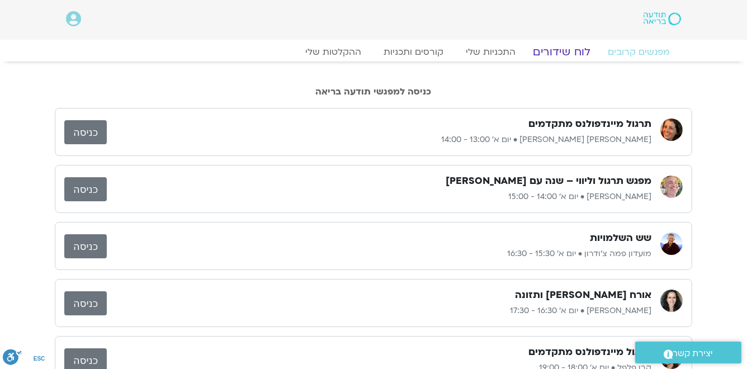
click at [574, 53] on link "לוח שידורים" at bounding box center [562, 51] width 84 height 13
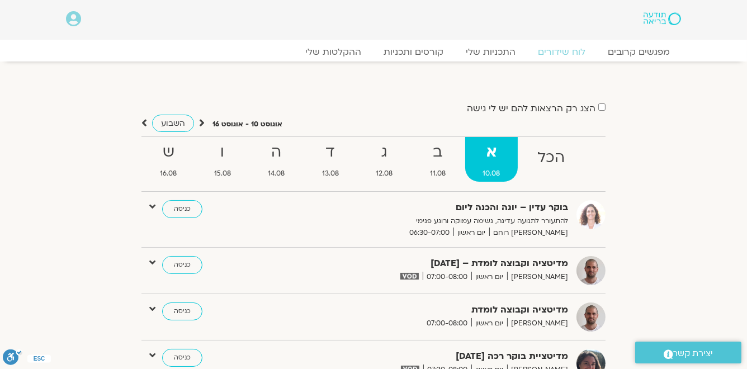
click at [199, 122] on icon at bounding box center [202, 122] width 6 height 11
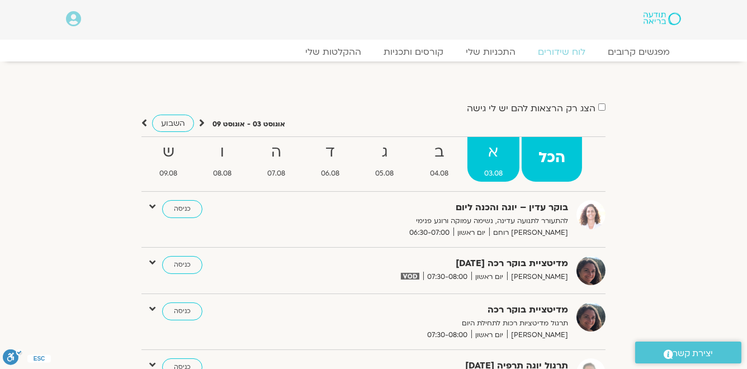
click at [502, 156] on strong "א" at bounding box center [493, 152] width 52 height 25
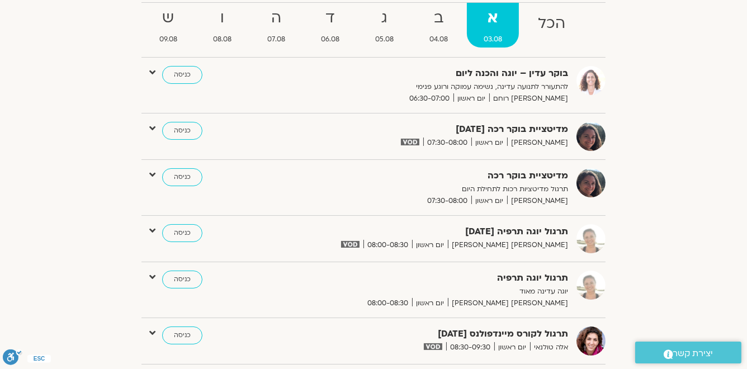
scroll to position [89, 0]
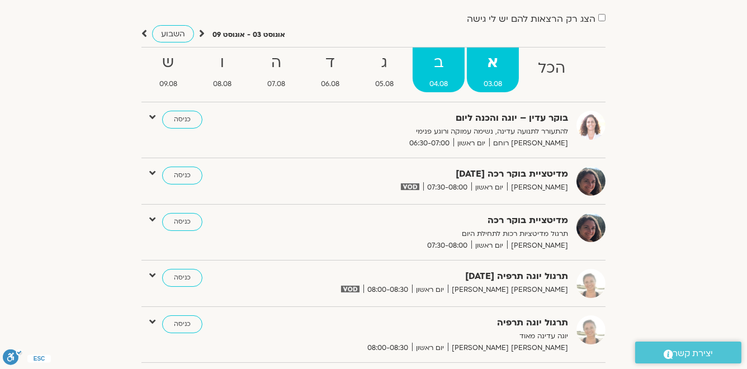
click at [450, 68] on strong "ב" at bounding box center [438, 62] width 52 height 25
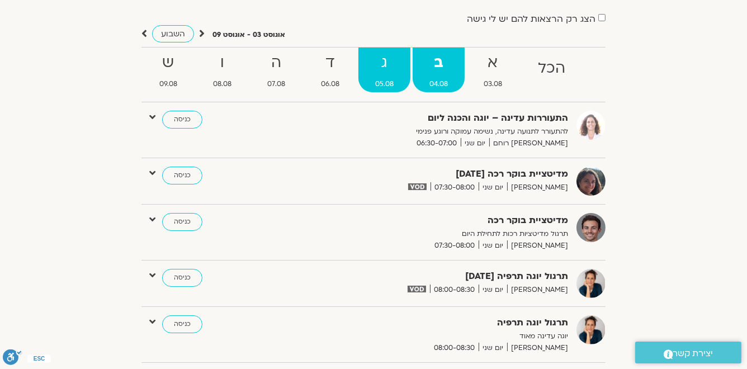
click at [389, 63] on strong "ג" at bounding box center [384, 62] width 52 height 25
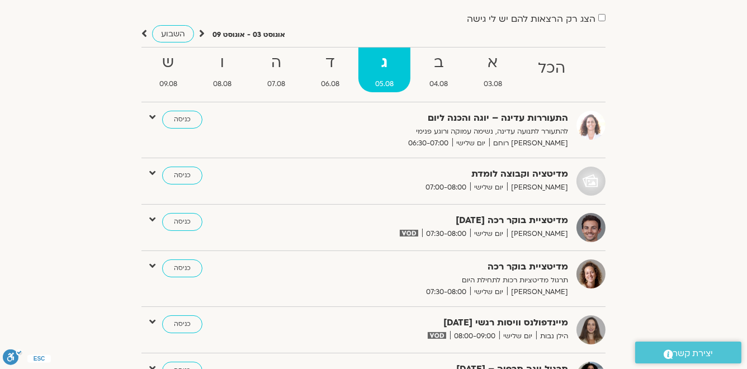
scroll to position [0, 0]
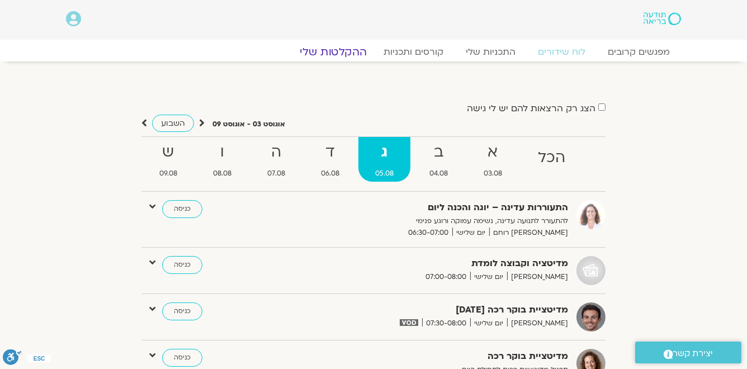
click at [328, 51] on link "ההקלטות שלי" at bounding box center [333, 51] width 94 height 13
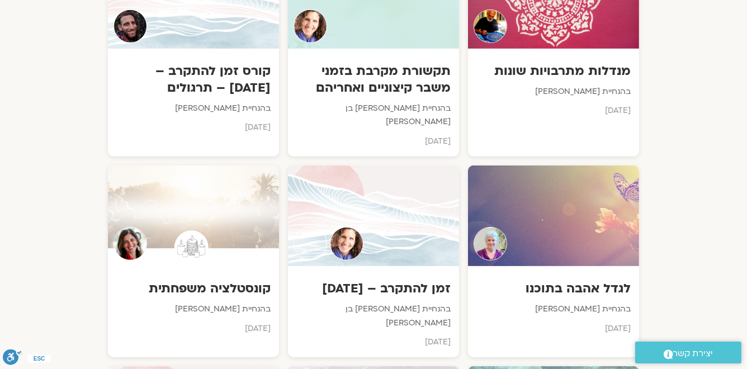
scroll to position [760, 0]
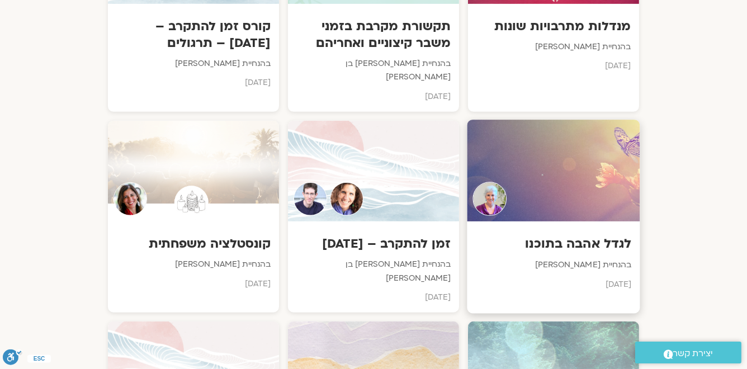
click at [582, 235] on h3 "לגדל אהבה בתוכנו" at bounding box center [554, 243] width 156 height 17
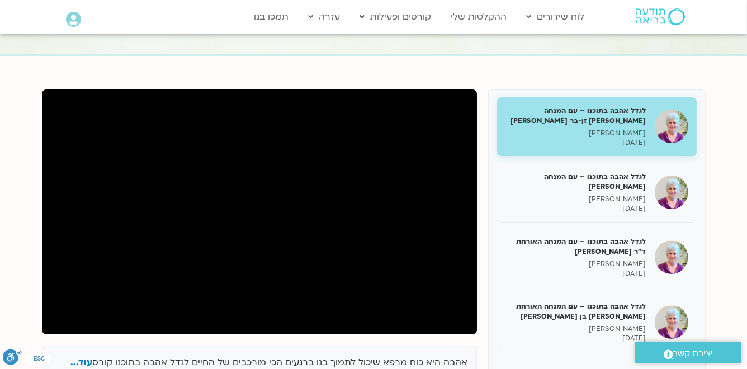
scroll to position [134, 0]
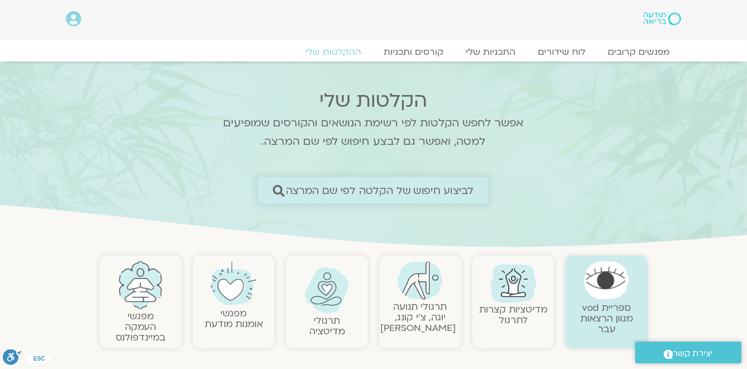
click at [464, 191] on span "לביצוע חיפוש של הקלטה לפי שם המרצה" at bounding box center [380, 190] width 188 height 12
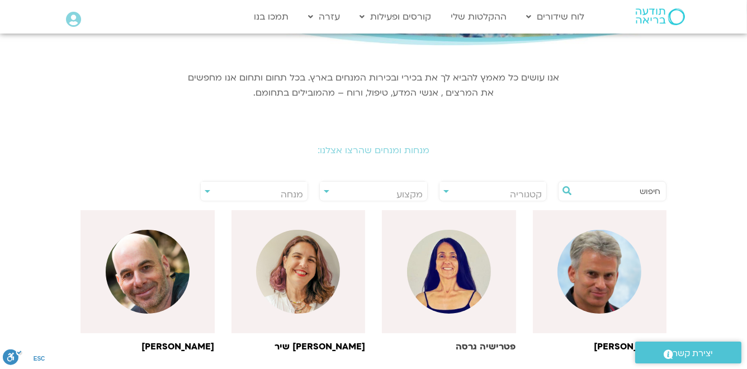
scroll to position [224, 0]
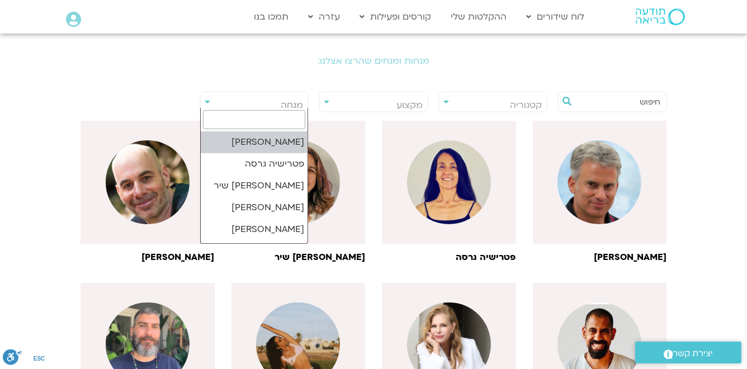
click at [300, 104] on span "מנחה" at bounding box center [292, 105] width 22 height 12
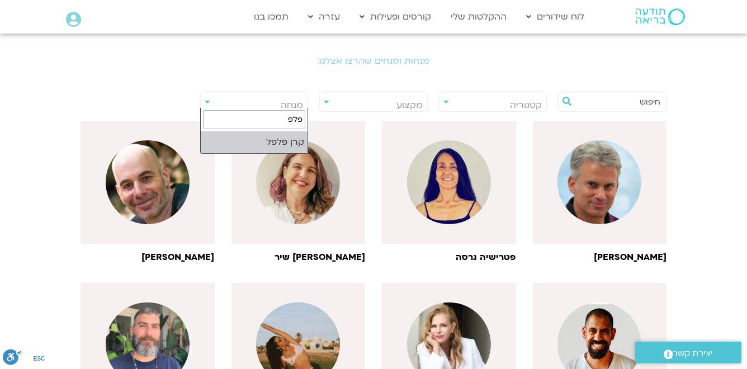
type input "פלפ"
select select "*****"
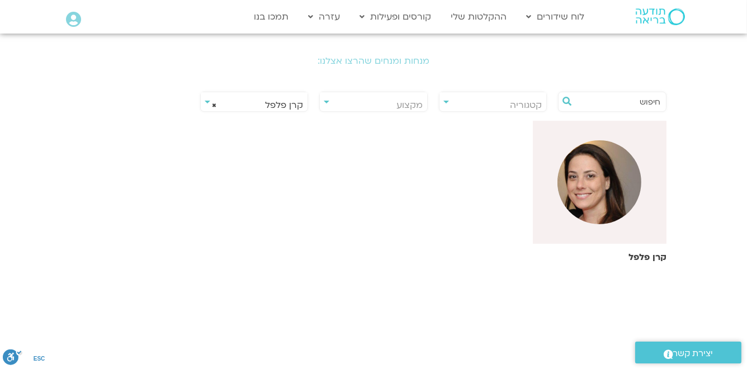
click at [585, 173] on img at bounding box center [599, 182] width 84 height 84
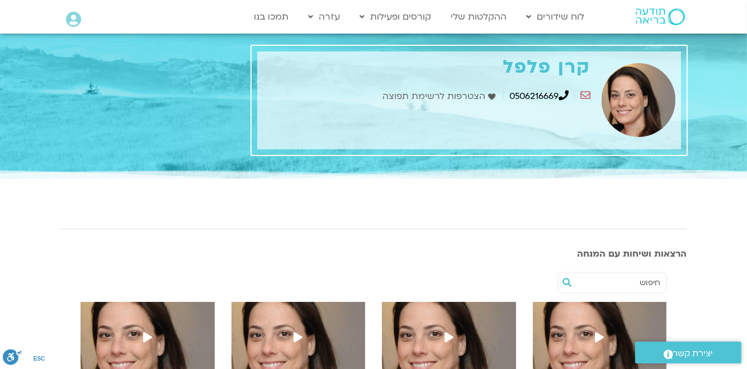
scroll to position [179, 0]
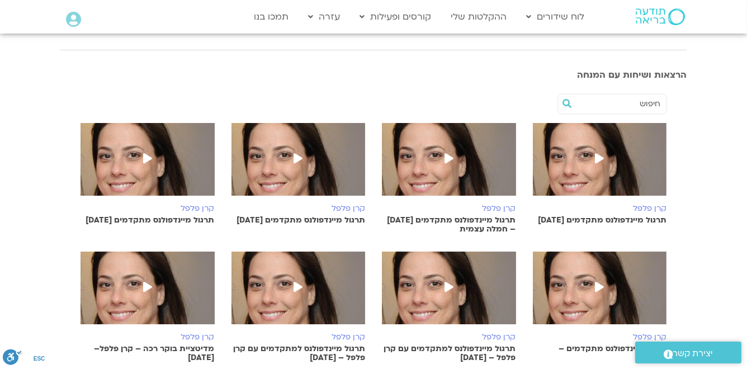
click at [417, 216] on p "תרגול מיינדפולנס מתקדמים 20.7.25 – חמלה עצמית" at bounding box center [449, 225] width 134 height 18
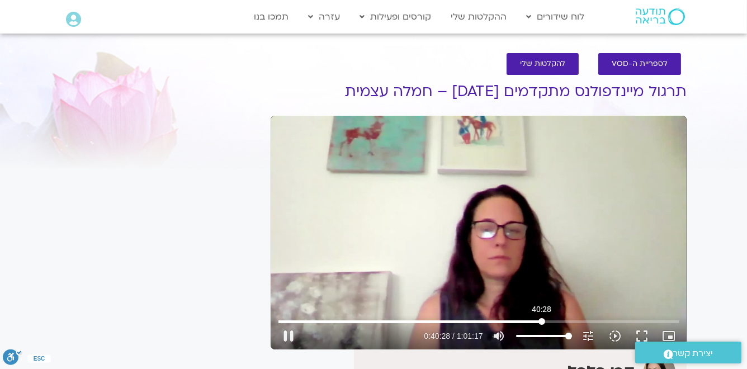
drag, startPoint x: 278, startPoint y: 320, endPoint x: 541, endPoint y: 319, distance: 263.2
click at [541, 319] on input "Seek" at bounding box center [478, 321] width 401 height 7
click at [287, 338] on button "play_arrow" at bounding box center [288, 335] width 27 height 27
click at [288, 335] on button "pause" at bounding box center [288, 335] width 27 height 27
click at [289, 335] on button "play_arrow" at bounding box center [288, 335] width 27 height 27
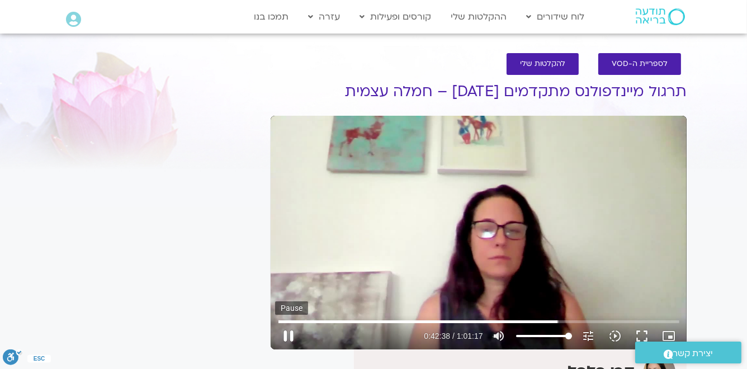
click at [286, 336] on button "pause" at bounding box center [288, 335] width 27 height 27
click at [550, 322] on input "Seek" at bounding box center [478, 321] width 401 height 7
click at [289, 338] on button "play_arrow" at bounding box center [288, 335] width 27 height 27
click at [289, 338] on button "pause" at bounding box center [288, 335] width 27 height 27
drag, startPoint x: 552, startPoint y: 323, endPoint x: 540, endPoint y: 327, distance: 12.0
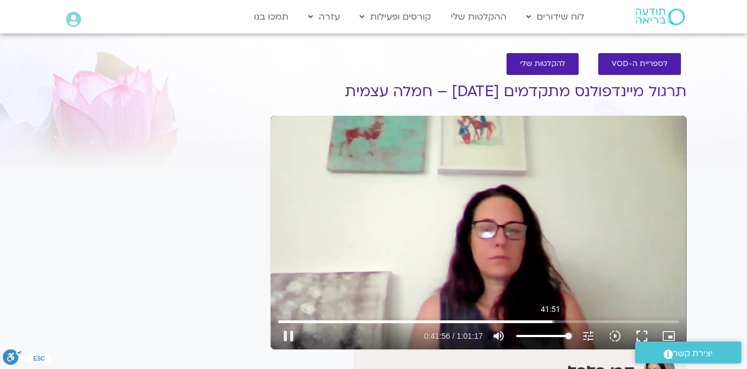
click at [550, 323] on input "Seek" at bounding box center [478, 321] width 401 height 7
click at [286, 337] on button "play_arrow" at bounding box center [288, 335] width 27 height 27
click at [288, 337] on button "pause" at bounding box center [288, 335] width 27 height 27
click at [298, 327] on button "play_arrow" at bounding box center [288, 335] width 27 height 27
click at [288, 338] on button "pause" at bounding box center [288, 335] width 27 height 27
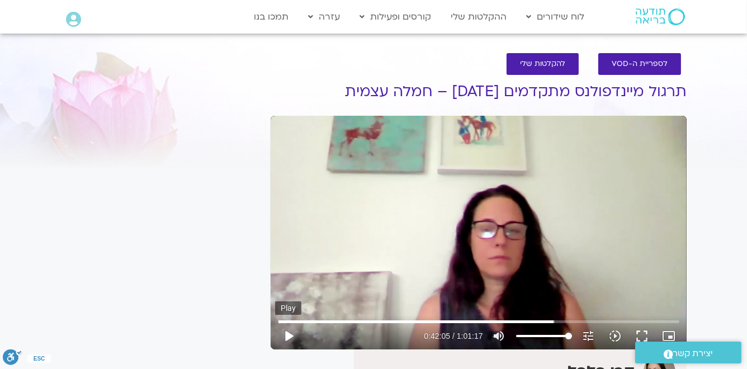
click at [287, 337] on button "play_arrow" at bounding box center [288, 335] width 27 height 27
click at [287, 337] on button "pause" at bounding box center [288, 335] width 27 height 27
click at [287, 332] on button "play_arrow" at bounding box center [288, 335] width 27 height 27
click at [287, 332] on button "pause" at bounding box center [288, 335] width 27 height 27
click at [286, 330] on button "play_arrow" at bounding box center [288, 335] width 27 height 27
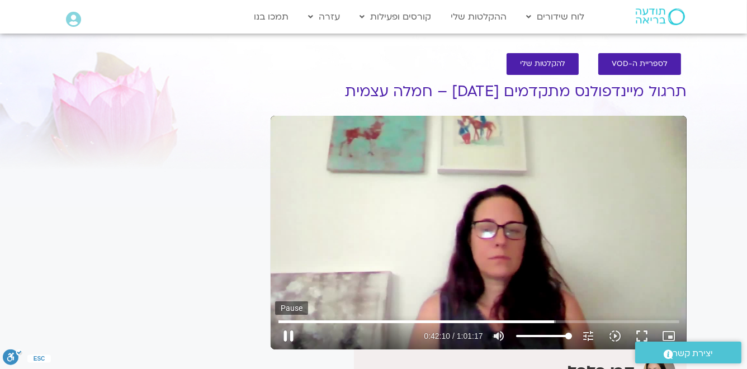
click at [286, 334] on button "pause" at bounding box center [288, 335] width 27 height 27
click at [285, 335] on button "play_arrow" at bounding box center [288, 335] width 27 height 27
click at [288, 337] on button "pause" at bounding box center [288, 335] width 27 height 27
click at [291, 336] on button "play_arrow" at bounding box center [288, 335] width 27 height 27
click at [288, 336] on button "pause" at bounding box center [288, 335] width 27 height 27
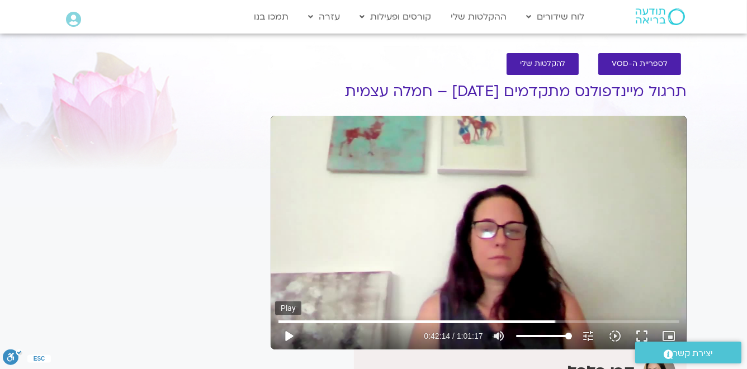
click at [290, 336] on button "play_arrow" at bounding box center [288, 335] width 27 height 27
click at [289, 336] on button "pause" at bounding box center [288, 335] width 27 height 27
click at [286, 336] on button "play_arrow" at bounding box center [288, 335] width 27 height 27
click at [287, 336] on button "pause" at bounding box center [288, 335] width 27 height 27
click at [290, 336] on button "play_arrow" at bounding box center [288, 335] width 27 height 27
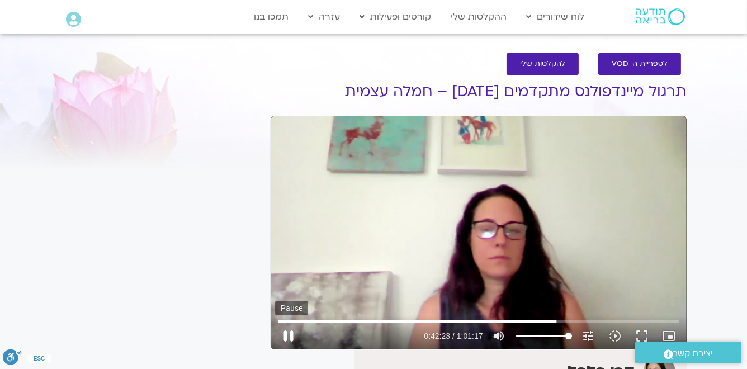
click at [289, 336] on button "pause" at bounding box center [288, 335] width 27 height 27
click at [289, 337] on button "play_arrow" at bounding box center [288, 335] width 27 height 27
click at [289, 337] on button "pause" at bounding box center [288, 335] width 27 height 27
click at [292, 336] on button "play_arrow" at bounding box center [288, 335] width 27 height 27
click at [289, 336] on button "pause" at bounding box center [288, 335] width 27 height 27
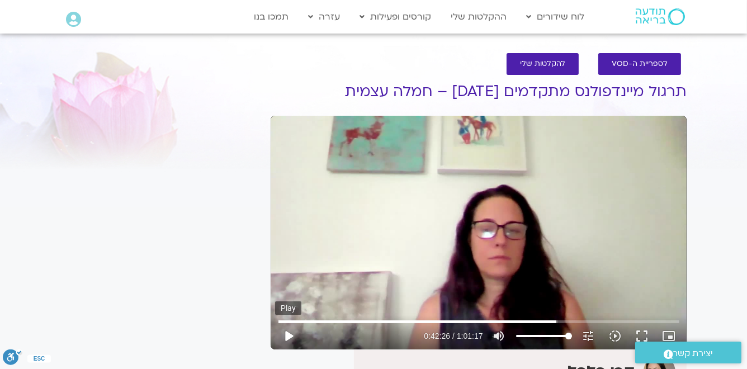
click at [289, 334] on button "play_arrow" at bounding box center [288, 335] width 27 height 27
click at [289, 335] on button "pause" at bounding box center [288, 335] width 27 height 27
click at [286, 336] on button "play_arrow" at bounding box center [288, 335] width 27 height 27
click at [287, 336] on button "pause" at bounding box center [288, 335] width 27 height 27
click at [285, 336] on button "play_arrow" at bounding box center [288, 335] width 27 height 27
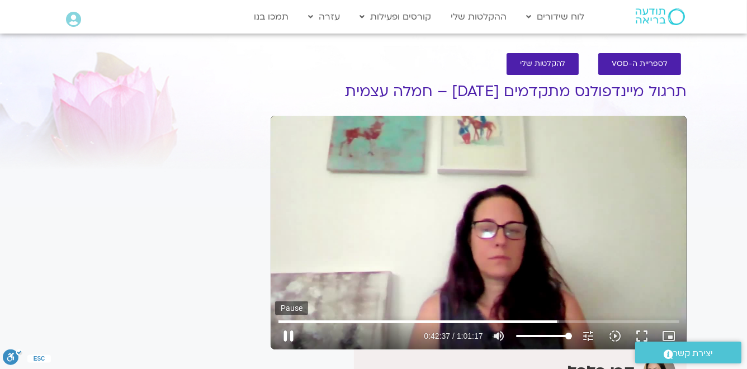
click at [285, 336] on button "pause" at bounding box center [288, 335] width 27 height 27
click at [284, 336] on button "play_arrow" at bounding box center [288, 335] width 27 height 27
click at [288, 336] on button "pause" at bounding box center [288, 335] width 27 height 27
click at [286, 336] on button "play_arrow" at bounding box center [288, 335] width 27 height 27
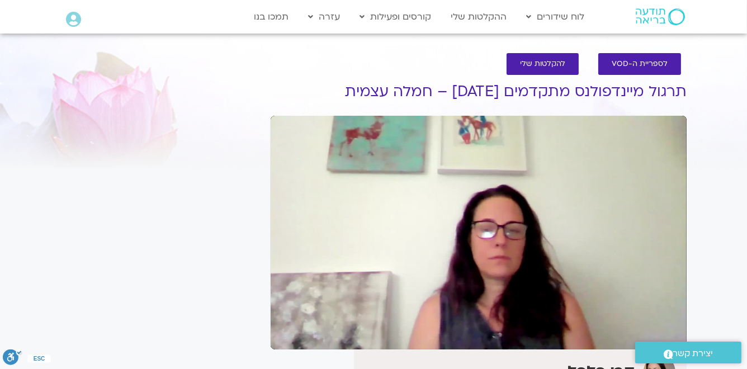
click at [286, 336] on button "pause" at bounding box center [288, 335] width 27 height 27
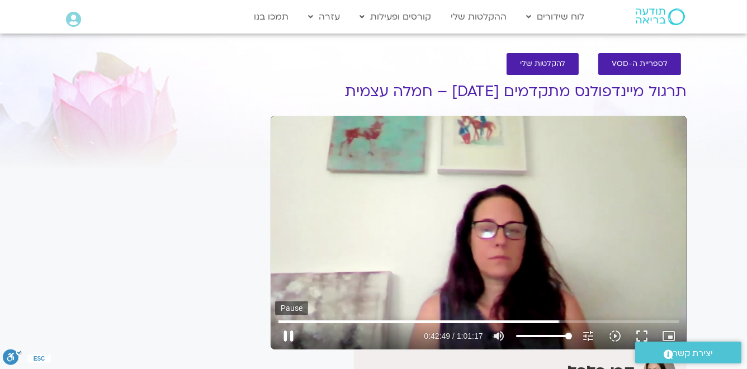
click at [291, 338] on button "pause" at bounding box center [288, 335] width 27 height 27
click at [288, 338] on button "play_arrow" at bounding box center [288, 335] width 27 height 27
click at [288, 338] on button "pause" at bounding box center [288, 335] width 27 height 27
click at [284, 334] on button "play_arrow" at bounding box center [288, 335] width 27 height 27
click at [284, 334] on button "pause" at bounding box center [288, 335] width 27 height 27
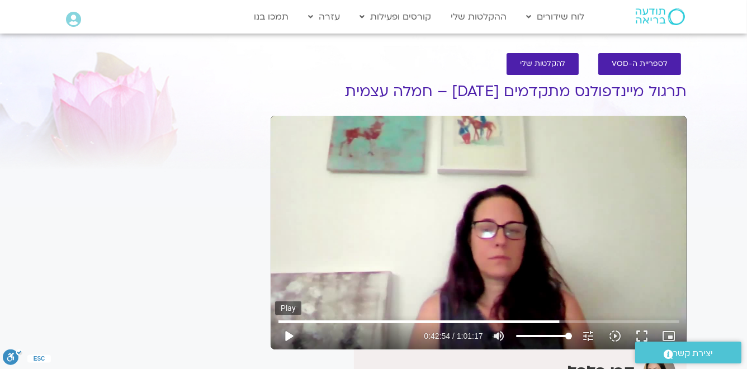
click at [288, 335] on button "play_arrow" at bounding box center [288, 335] width 27 height 27
click at [287, 336] on button "pause" at bounding box center [288, 335] width 27 height 27
click at [289, 334] on button "play_arrow" at bounding box center [288, 335] width 27 height 27
click at [288, 335] on button "pause" at bounding box center [288, 335] width 27 height 27
click at [287, 335] on button "play_arrow" at bounding box center [288, 335] width 27 height 27
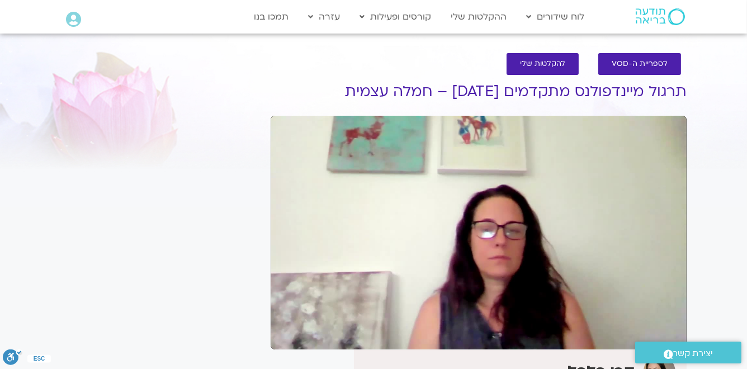
click at [287, 335] on button "pause" at bounding box center [288, 335] width 27 height 27
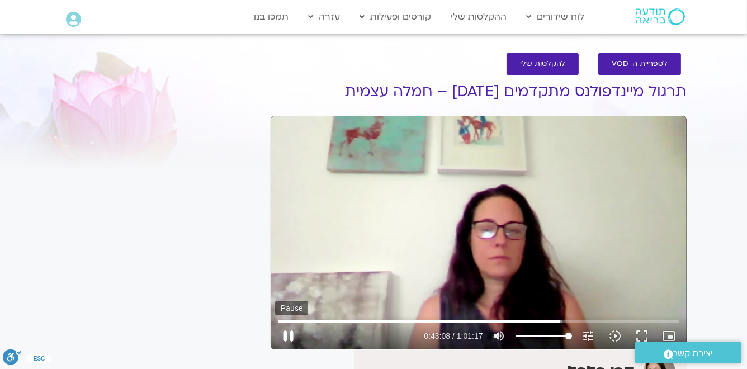
click at [287, 335] on button "pause" at bounding box center [288, 335] width 27 height 27
click at [286, 336] on button "play_arrow" at bounding box center [288, 335] width 27 height 27
click at [290, 336] on button "pause" at bounding box center [288, 335] width 27 height 27
click at [557, 321] on input "Seek" at bounding box center [478, 321] width 401 height 7
click at [292, 335] on button "play_arrow" at bounding box center [288, 335] width 27 height 27
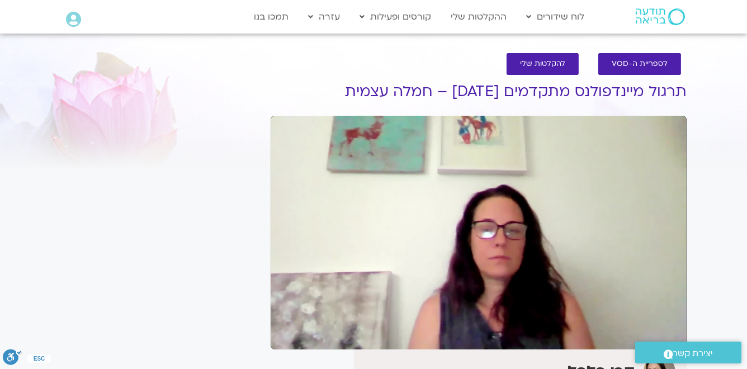
click at [288, 336] on button "pause" at bounding box center [288, 335] width 27 height 27
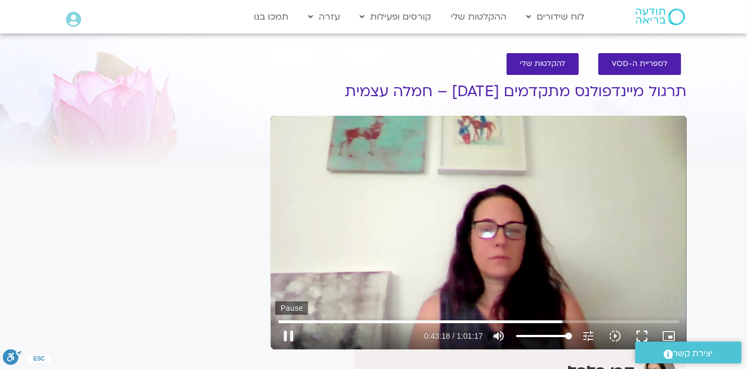
click at [288, 335] on button "pause" at bounding box center [288, 335] width 27 height 27
click at [288, 336] on button "play_arrow" at bounding box center [288, 335] width 27 height 27
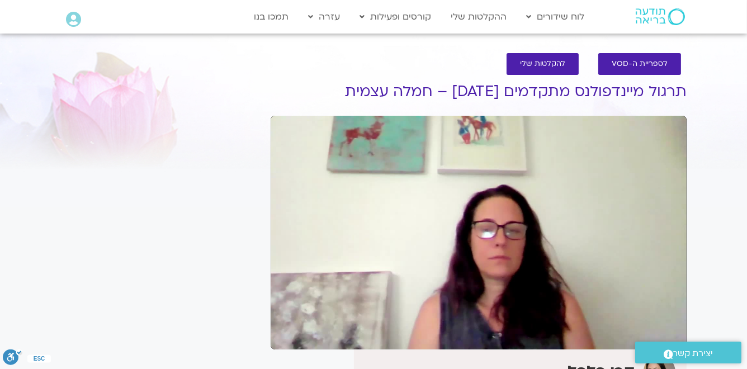
click at [288, 336] on button "pause" at bounding box center [288, 335] width 27 height 27
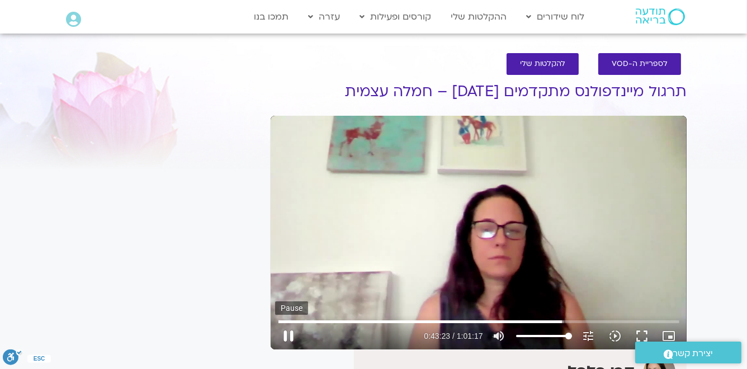
click at [286, 335] on button "pause" at bounding box center [288, 335] width 27 height 27
click at [291, 338] on button "play_arrow" at bounding box center [288, 335] width 27 height 27
click at [291, 338] on button "pause" at bounding box center [288, 335] width 27 height 27
click at [289, 338] on button "play_arrow" at bounding box center [288, 335] width 27 height 27
click at [289, 338] on button "pause" at bounding box center [288, 335] width 27 height 27
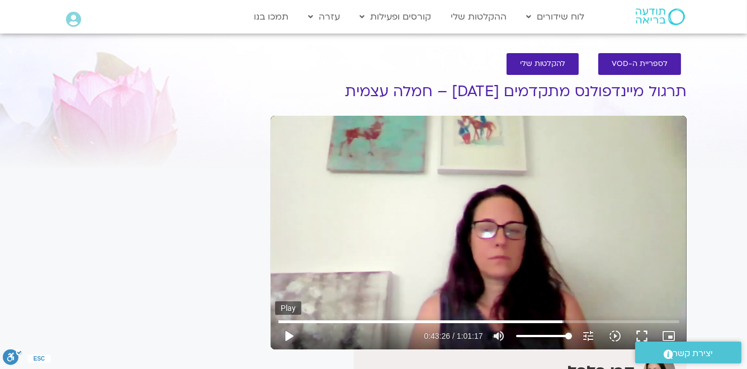
click at [288, 334] on button "play_arrow" at bounding box center [288, 335] width 27 height 27
click at [287, 338] on button "pause" at bounding box center [288, 335] width 27 height 27
click at [560, 324] on input "Seek" at bounding box center [478, 321] width 401 height 7
click at [289, 339] on button "play_arrow" at bounding box center [288, 335] width 27 height 27
click at [288, 337] on button "pause" at bounding box center [288, 335] width 27 height 27
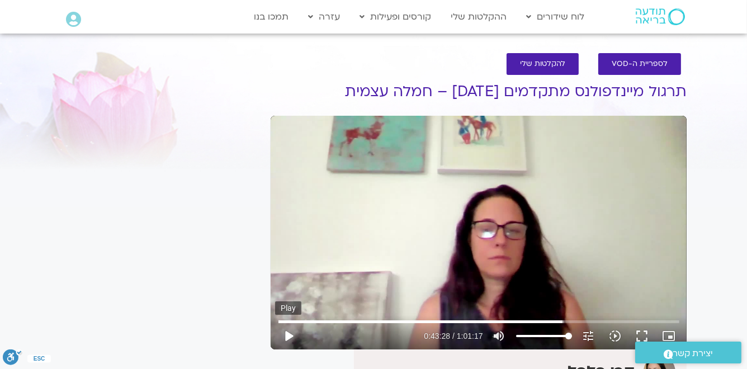
click at [286, 337] on button "play_arrow" at bounding box center [288, 335] width 27 height 27
click at [287, 337] on button "pause" at bounding box center [288, 335] width 27 height 27
click at [287, 336] on button "play_arrow" at bounding box center [288, 335] width 27 height 27
click at [287, 336] on button "pause" at bounding box center [288, 335] width 27 height 27
click at [287, 336] on button "play_arrow" at bounding box center [288, 335] width 27 height 27
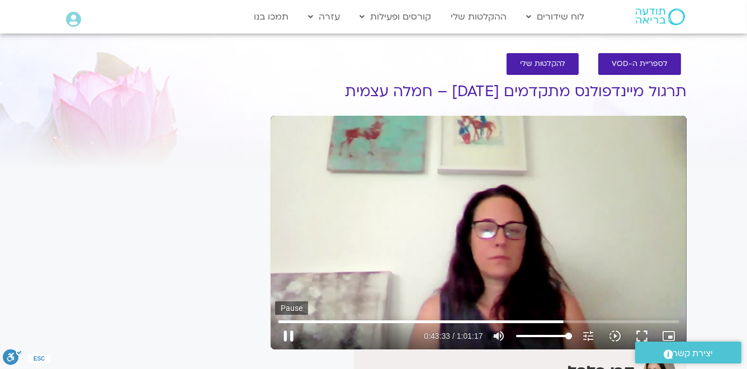
click at [287, 336] on button "pause" at bounding box center [288, 335] width 27 height 27
click at [285, 336] on button "play_arrow" at bounding box center [288, 335] width 27 height 27
click at [285, 336] on button "pause" at bounding box center [288, 335] width 27 height 27
click at [288, 335] on button "play_arrow" at bounding box center [288, 335] width 27 height 27
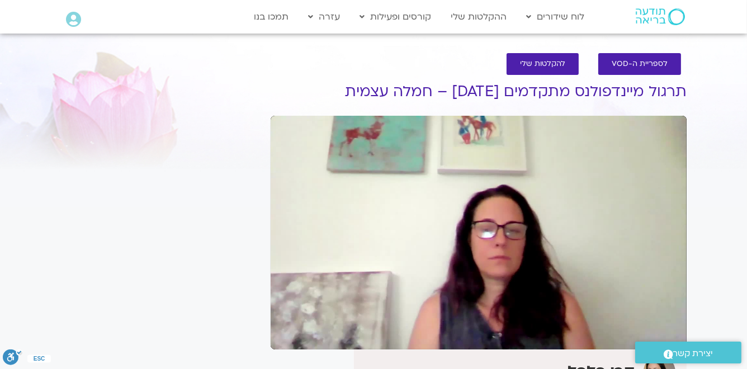
click at [288, 335] on button "pause" at bounding box center [288, 335] width 27 height 27
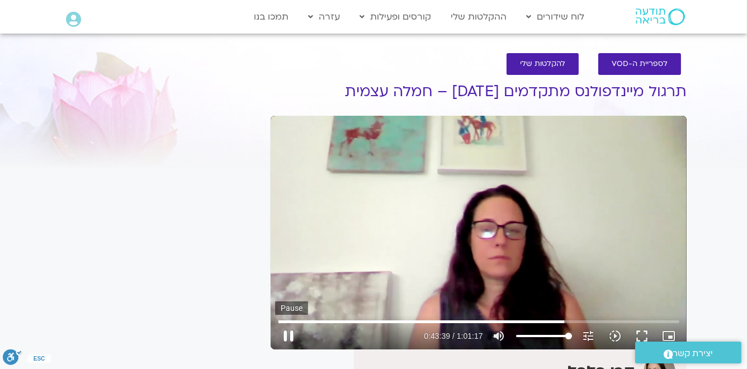
click at [289, 338] on button "pause" at bounding box center [288, 335] width 27 height 27
click at [286, 339] on button "play_arrow" at bounding box center [288, 335] width 27 height 27
click at [286, 338] on button "pause" at bounding box center [288, 335] width 27 height 27
click at [288, 338] on button "play_arrow" at bounding box center [288, 335] width 27 height 27
click at [288, 334] on button "pause" at bounding box center [288, 335] width 27 height 27
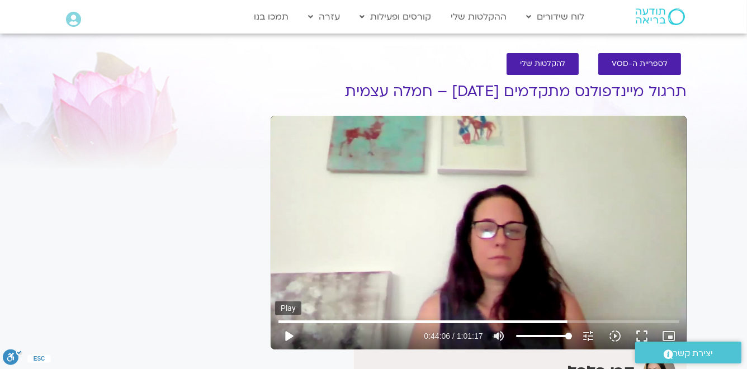
click at [286, 334] on button "play_arrow" at bounding box center [288, 335] width 27 height 27
click at [289, 335] on button "pause" at bounding box center [288, 335] width 27 height 27
click at [287, 336] on button "play_arrow" at bounding box center [288, 335] width 27 height 27
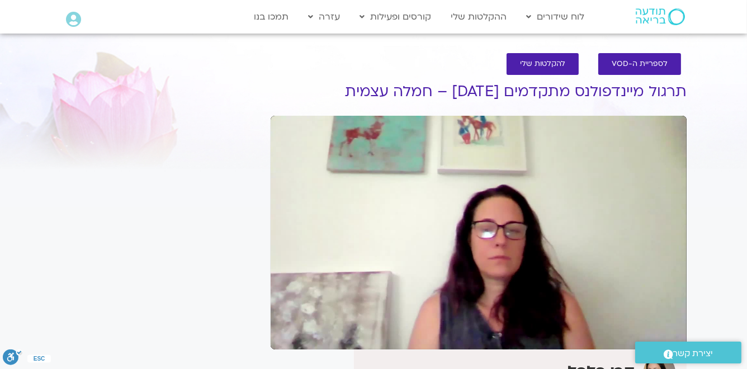
click at [287, 336] on button "pause" at bounding box center [288, 335] width 27 height 27
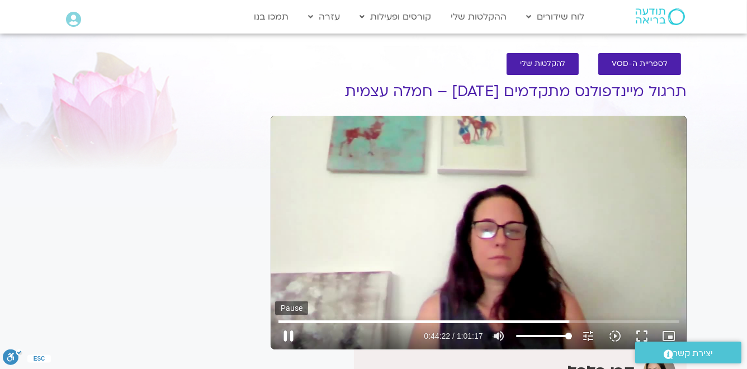
click at [288, 336] on button "pause" at bounding box center [288, 335] width 27 height 27
click at [289, 335] on button "play_arrow" at bounding box center [288, 335] width 27 height 27
click at [289, 335] on button "pause" at bounding box center [288, 335] width 27 height 27
click at [291, 336] on button "play_arrow" at bounding box center [288, 335] width 27 height 27
click at [291, 336] on button "pause" at bounding box center [288, 335] width 27 height 27
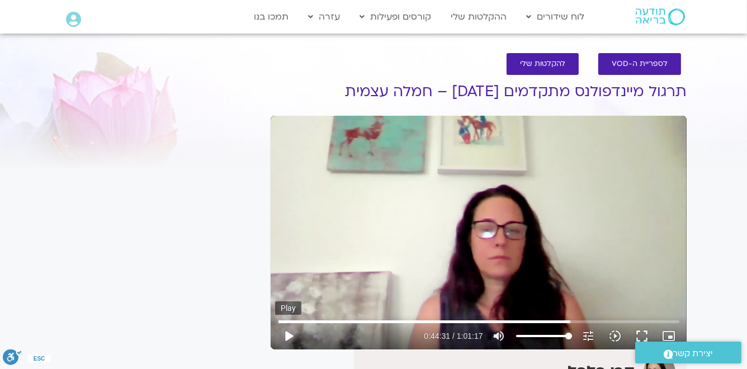
click at [288, 336] on button "play_arrow" at bounding box center [288, 335] width 27 height 27
click at [288, 336] on button "pause" at bounding box center [288, 335] width 27 height 27
click at [287, 338] on button "play_arrow" at bounding box center [288, 335] width 27 height 27
click at [287, 338] on button "pause" at bounding box center [288, 335] width 27 height 27
click at [288, 339] on button "pause" at bounding box center [288, 335] width 27 height 27
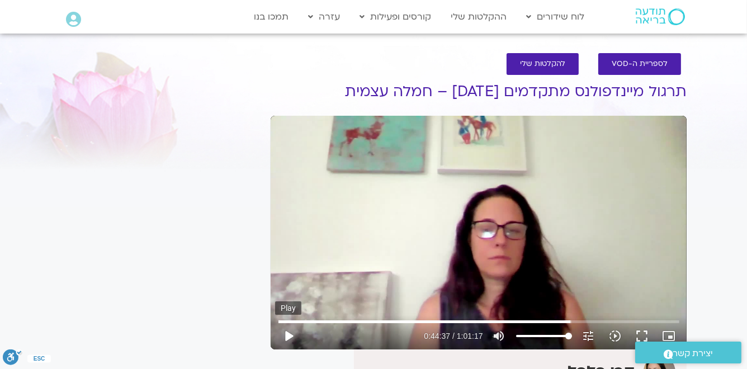
click at [288, 338] on button "play_arrow" at bounding box center [288, 335] width 27 height 27
click at [288, 336] on button "pause" at bounding box center [288, 335] width 27 height 27
click at [289, 334] on button "play_arrow" at bounding box center [288, 335] width 27 height 27
click at [288, 336] on button "pause" at bounding box center [288, 335] width 27 height 27
click at [288, 336] on button "play_arrow" at bounding box center [288, 335] width 27 height 27
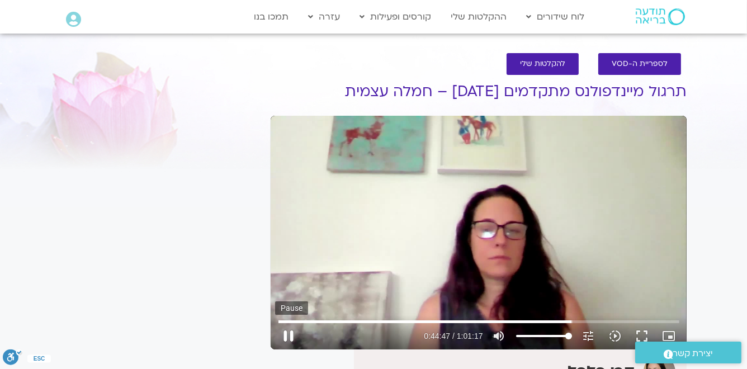
click at [288, 338] on button "pause" at bounding box center [288, 335] width 27 height 27
click at [291, 337] on button "play_arrow" at bounding box center [288, 335] width 27 height 27
click at [289, 338] on button "pause" at bounding box center [288, 335] width 27 height 27
click at [288, 337] on button "play_arrow" at bounding box center [288, 335] width 27 height 27
click at [287, 338] on button "pause" at bounding box center [288, 335] width 27 height 27
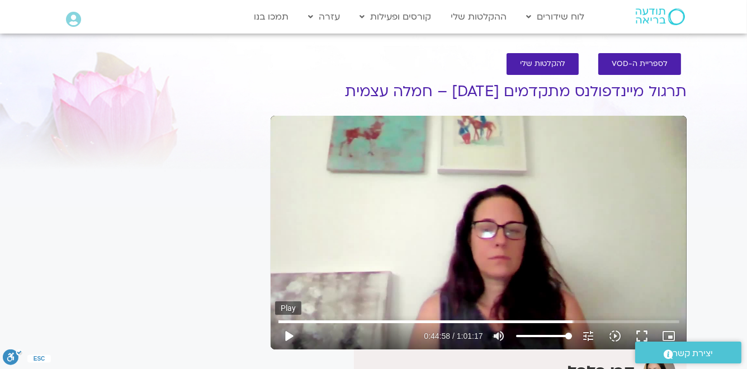
click at [286, 336] on button "play_arrow" at bounding box center [288, 335] width 27 height 27
click at [286, 336] on button "pause" at bounding box center [288, 335] width 27 height 27
click at [287, 336] on button "play_arrow" at bounding box center [288, 335] width 27 height 27
click at [287, 336] on button "pause" at bounding box center [288, 335] width 27 height 27
click at [287, 334] on button "pause" at bounding box center [288, 335] width 27 height 27
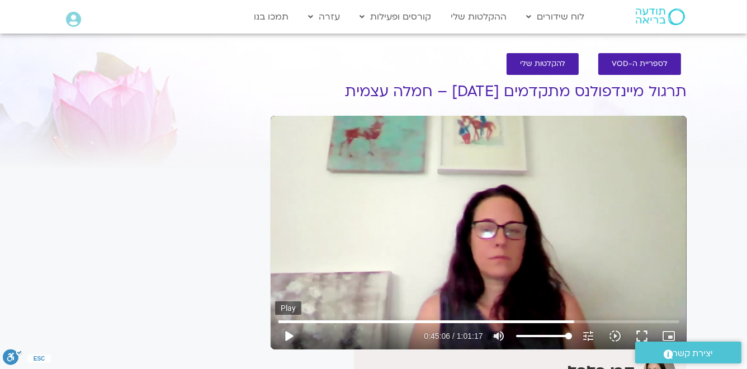
click at [286, 336] on button "play_arrow" at bounding box center [288, 335] width 27 height 27
type input "2733.376234"
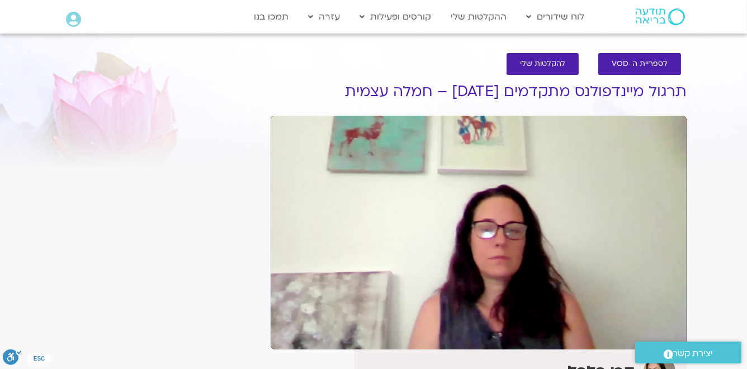
click at [275, 322] on button "pause" at bounding box center [288, 335] width 27 height 27
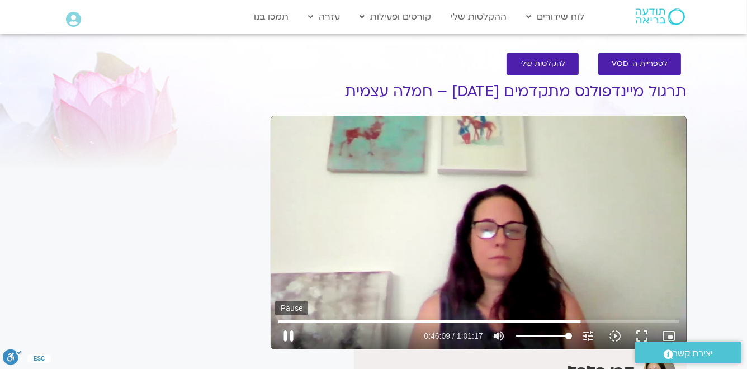
click at [289, 334] on button "pause" at bounding box center [288, 335] width 27 height 27
click at [577, 322] on input "Seek" at bounding box center [478, 321] width 401 height 7
click at [290, 337] on button "play_arrow" at bounding box center [288, 335] width 27 height 27
click at [289, 335] on button "pause" at bounding box center [288, 335] width 27 height 27
click at [575, 322] on input "Seek" at bounding box center [478, 321] width 401 height 7
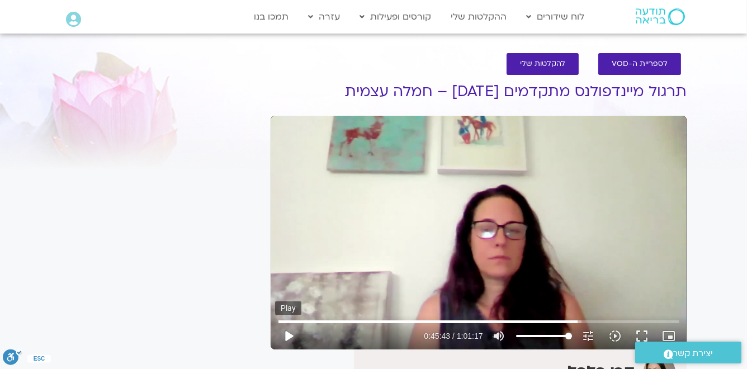
click at [287, 335] on button "play_arrow" at bounding box center [288, 335] width 27 height 27
click at [287, 335] on button "pause" at bounding box center [288, 335] width 27 height 27
click at [291, 337] on button "play_arrow" at bounding box center [288, 335] width 27 height 27
click at [291, 337] on button "pause" at bounding box center [288, 335] width 27 height 27
click at [289, 338] on button "play_arrow" at bounding box center [288, 335] width 27 height 27
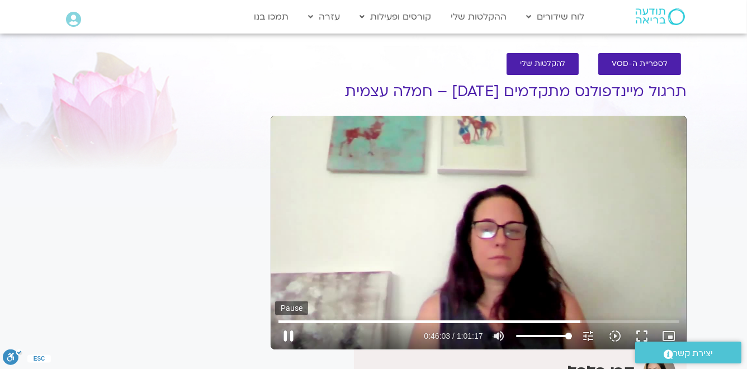
click at [289, 338] on button "pause" at bounding box center [288, 335] width 27 height 27
click at [289, 335] on button "play_arrow" at bounding box center [288, 335] width 27 height 27
click at [289, 336] on button "pause" at bounding box center [288, 335] width 27 height 27
click at [288, 336] on button "play_arrow" at bounding box center [288, 335] width 27 height 27
click at [288, 336] on button "pause" at bounding box center [288, 335] width 27 height 27
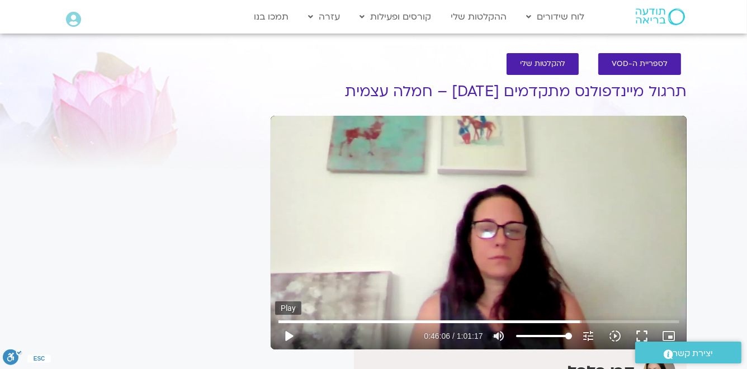
click at [289, 335] on button "play_arrow" at bounding box center [288, 335] width 27 height 27
click at [288, 335] on button "pause" at bounding box center [288, 335] width 27 height 27
click at [286, 336] on button "play_arrow" at bounding box center [288, 335] width 27 height 27
click at [286, 336] on button "pause" at bounding box center [288, 335] width 27 height 27
click at [287, 336] on button "play_arrow" at bounding box center [288, 335] width 27 height 27
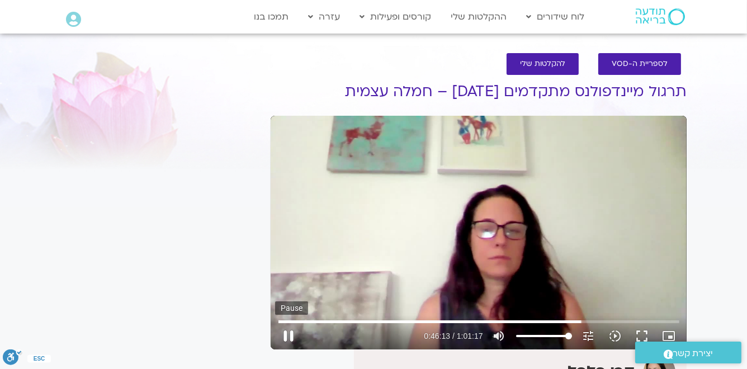
click at [289, 334] on button "pause" at bounding box center [288, 335] width 27 height 27
click at [287, 334] on button "play_arrow" at bounding box center [288, 335] width 27 height 27
click at [287, 334] on button "pause" at bounding box center [288, 335] width 27 height 27
click at [288, 338] on button "play_arrow" at bounding box center [288, 335] width 27 height 27
click at [288, 338] on button "pause" at bounding box center [288, 335] width 27 height 27
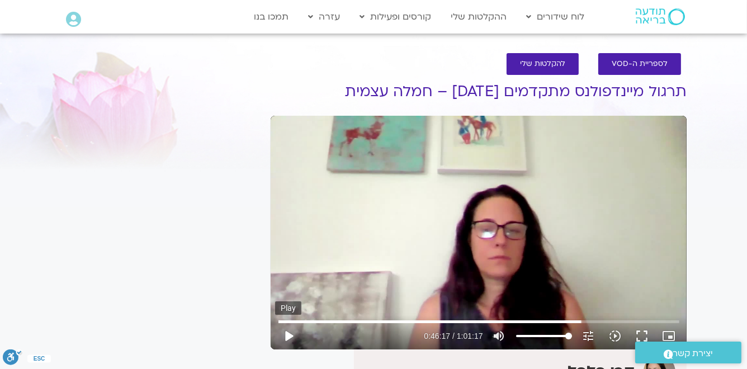
click at [290, 336] on button "play_arrow" at bounding box center [288, 335] width 27 height 27
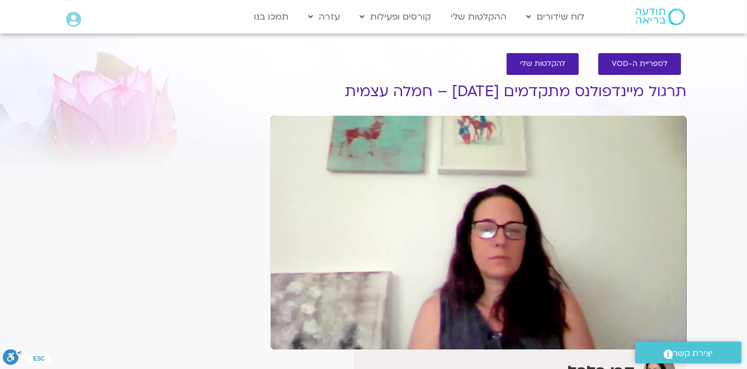
click at [275, 322] on button "pause" at bounding box center [288, 335] width 27 height 27
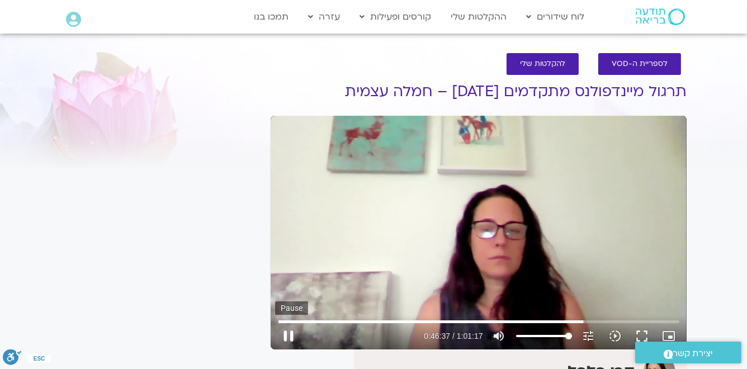
click at [292, 335] on button "pause" at bounding box center [288, 335] width 27 height 27
click at [287, 333] on button "play_arrow" at bounding box center [288, 335] width 27 height 27
click at [290, 338] on button "pause" at bounding box center [288, 335] width 27 height 27
click at [289, 339] on button "play_arrow" at bounding box center [288, 335] width 27 height 27
click at [289, 339] on button "pause" at bounding box center [288, 335] width 27 height 27
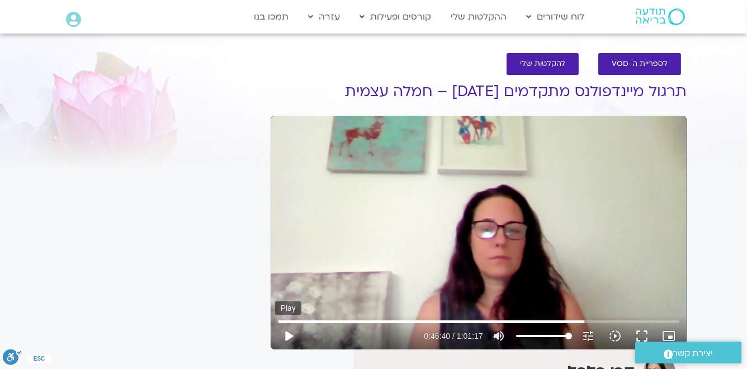
click at [288, 339] on button "play_arrow" at bounding box center [288, 335] width 27 height 27
click at [288, 337] on button "pause" at bounding box center [288, 335] width 27 height 27
click at [285, 338] on button "play_arrow" at bounding box center [288, 335] width 27 height 27
click at [286, 338] on button "pause" at bounding box center [288, 335] width 27 height 27
click at [285, 337] on button "play_arrow" at bounding box center [288, 335] width 27 height 27
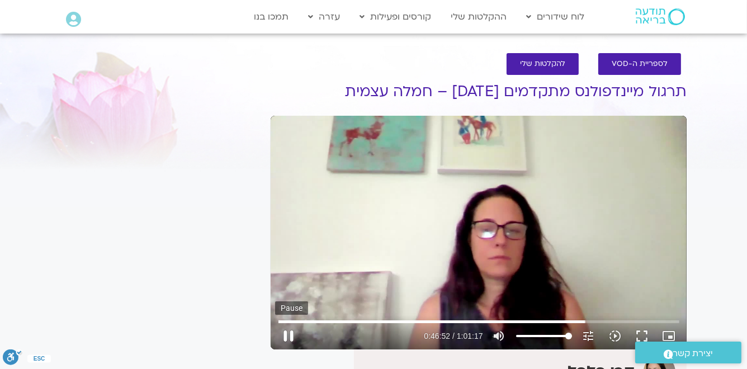
click at [286, 336] on button "pause" at bounding box center [288, 335] width 27 height 27
click at [288, 337] on button "play_arrow" at bounding box center [288, 335] width 27 height 27
click at [289, 340] on button "pause" at bounding box center [288, 335] width 27 height 27
click at [288, 338] on button "play_arrow" at bounding box center [288, 335] width 27 height 27
click at [288, 336] on button "pause" at bounding box center [288, 335] width 27 height 27
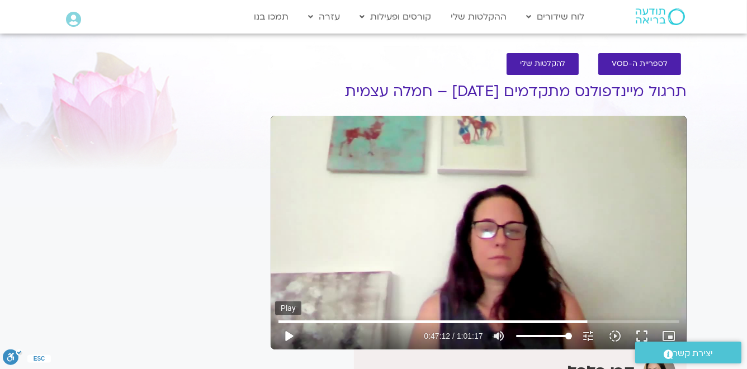
click at [290, 338] on button "play_arrow" at bounding box center [288, 335] width 27 height 27
click at [289, 339] on button "pause" at bounding box center [288, 335] width 27 height 27
click at [291, 339] on button "play_arrow" at bounding box center [288, 335] width 27 height 27
click at [289, 336] on button "pause" at bounding box center [288, 335] width 27 height 27
click at [288, 336] on button "play_arrow" at bounding box center [288, 335] width 27 height 27
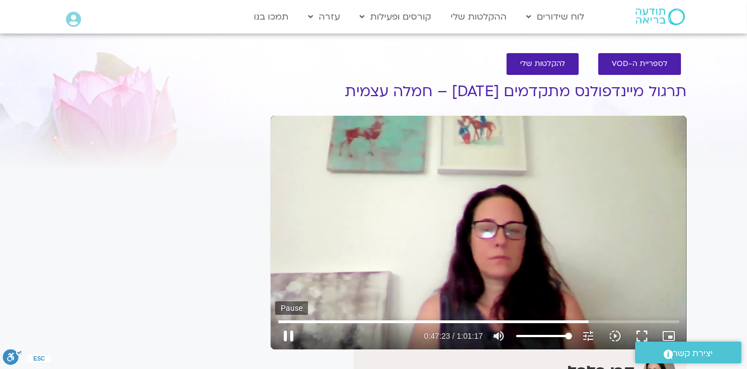
click at [287, 336] on button "pause" at bounding box center [288, 335] width 27 height 27
click at [286, 337] on button "play_arrow" at bounding box center [288, 335] width 27 height 27
click at [286, 337] on button "pause" at bounding box center [288, 335] width 27 height 27
click at [289, 337] on button "play_arrow" at bounding box center [288, 335] width 27 height 27
click at [289, 334] on button "pause" at bounding box center [288, 335] width 27 height 27
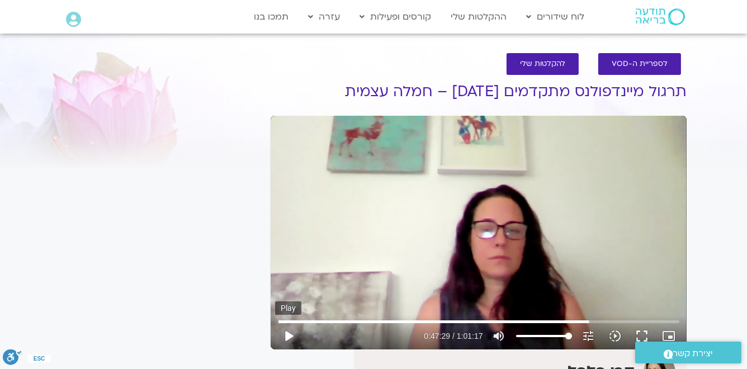
click at [289, 334] on button "play_arrow" at bounding box center [288, 335] width 27 height 27
click at [290, 336] on button "pause" at bounding box center [288, 335] width 27 height 27
click at [285, 335] on button "play_arrow" at bounding box center [288, 335] width 27 height 27
click at [287, 335] on button "pause" at bounding box center [288, 335] width 27 height 27
click at [590, 323] on input "Seek" at bounding box center [478, 321] width 401 height 7
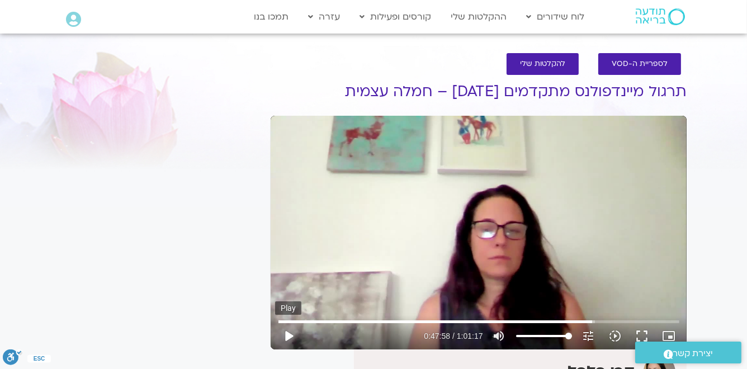
click at [286, 337] on button "play_arrow" at bounding box center [288, 335] width 27 height 27
click at [288, 335] on button "pause" at bounding box center [288, 335] width 27 height 27
click at [287, 335] on button "play_arrow" at bounding box center [288, 335] width 27 height 27
click at [289, 331] on button "pause" at bounding box center [288, 335] width 27 height 27
click at [289, 336] on button "play_arrow" at bounding box center [288, 335] width 27 height 27
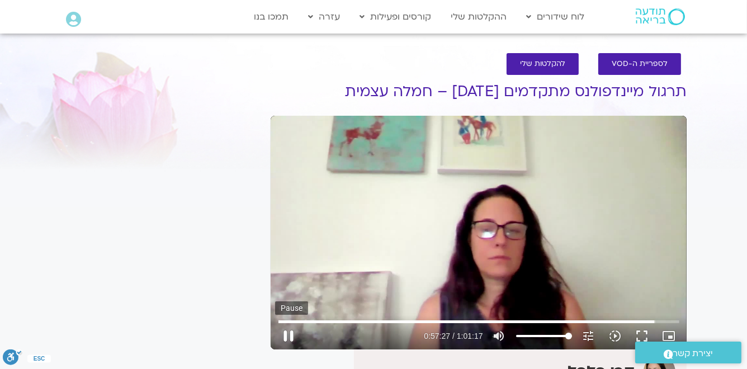
click at [287, 336] on button "pause" at bounding box center [288, 335] width 27 height 27
type input "3447.977262"
